Goal: Complete application form: Complete application form

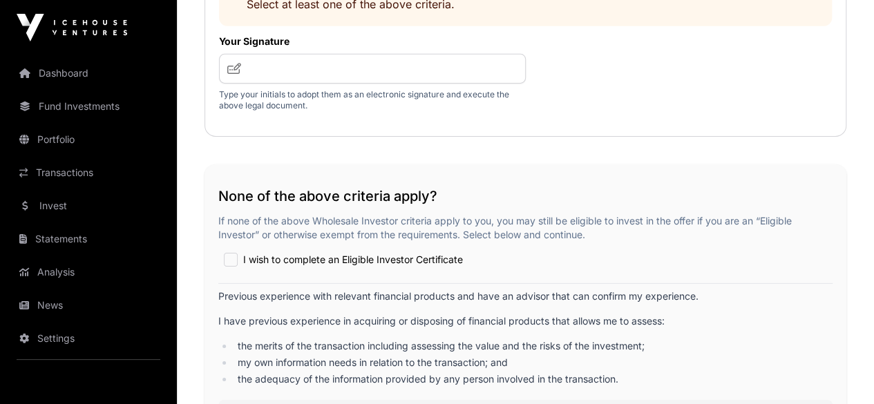
scroll to position [2280, 0]
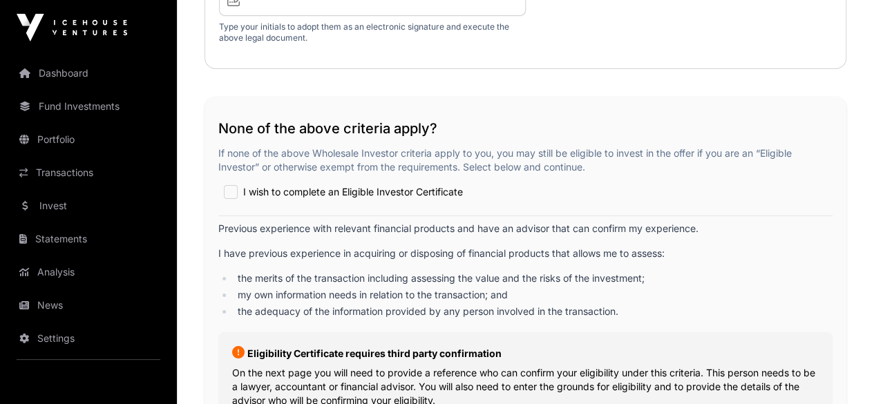
click at [416, 180] on label "I wish to complete an Eligible Investor Certificate" at bounding box center [353, 192] width 220 height 25
click at [339, 259] on div "Previous experience with relevant financial products and have an advisor that c…" at bounding box center [525, 270] width 614 height 97
click at [309, 240] on div "Previous experience with relevant financial products and have an advisor that c…" at bounding box center [525, 270] width 614 height 97
click at [307, 240] on div "Previous experience with relevant financial products and have an advisor that c…" at bounding box center [525, 270] width 614 height 97
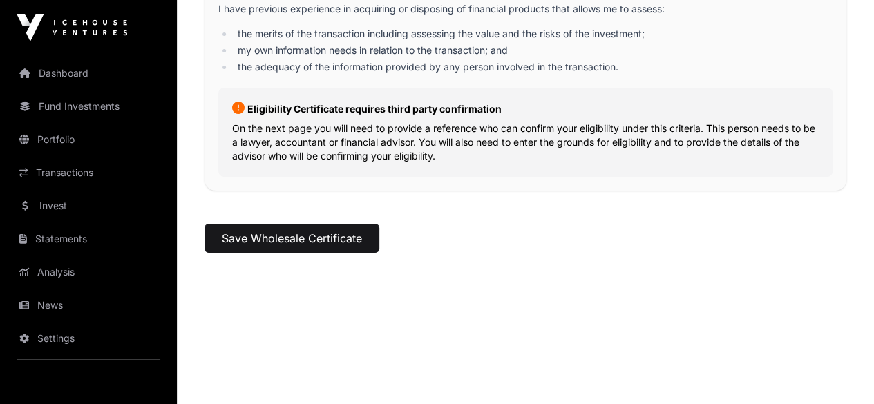
scroll to position [2541, 0]
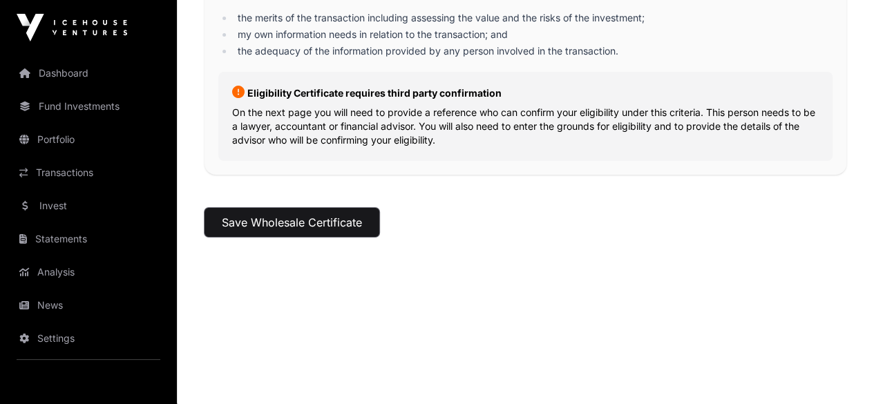
click at [263, 221] on button "Save Wholesale Certificate" at bounding box center [292, 222] width 175 height 29
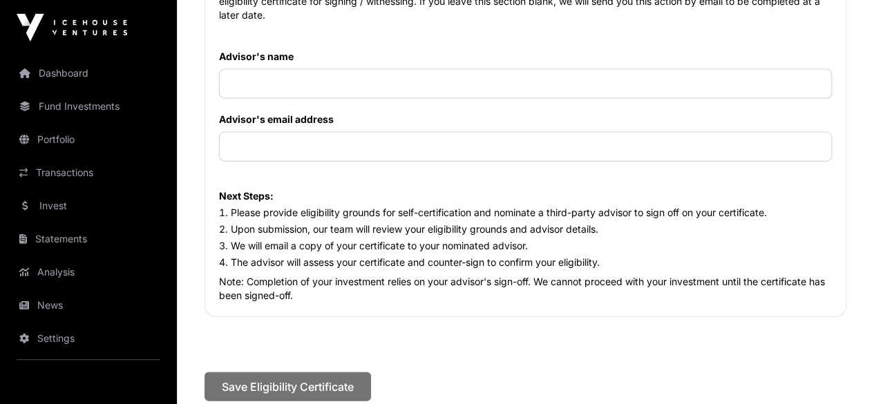
scroll to position [1520, 0]
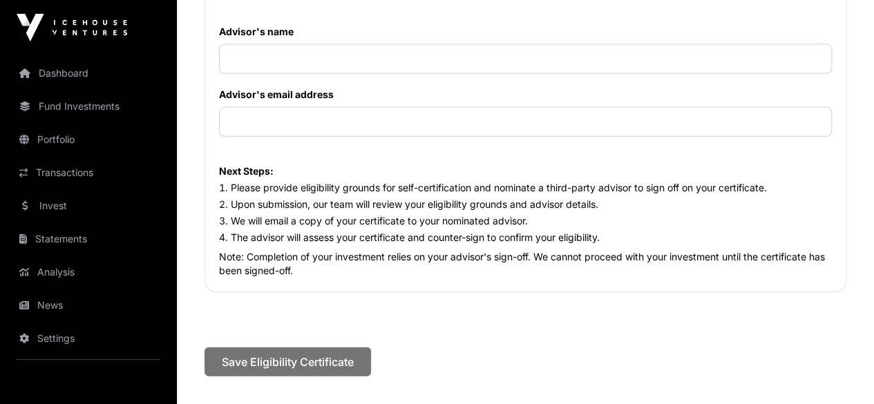
click at [330, 187] on li "Please provide eligibility grounds for self-certification and nominate a third-…" at bounding box center [525, 188] width 613 height 14
click at [619, 228] on li "We will email a copy of your certificate to your nominated advisor." at bounding box center [525, 221] width 613 height 14
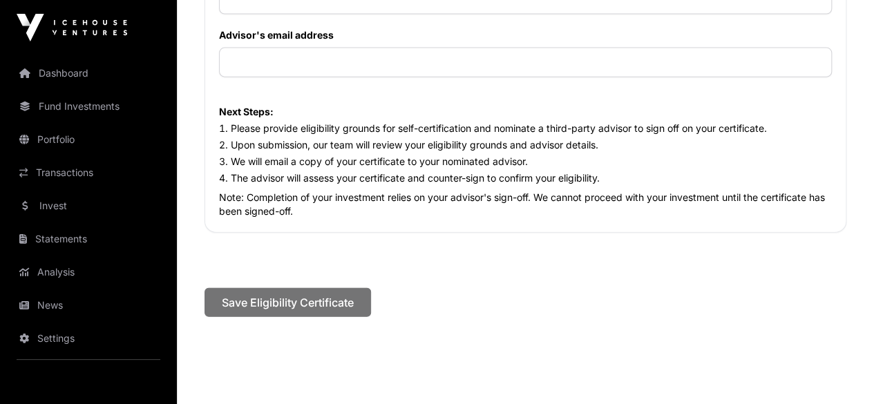
scroll to position [1457, 0]
